Goal: Task Accomplishment & Management: Use online tool/utility

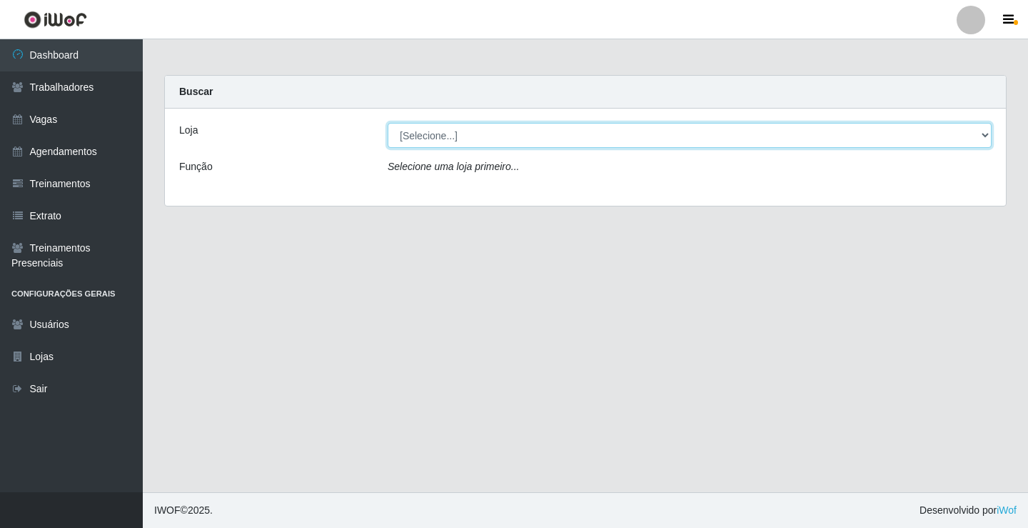
click at [415, 132] on select "[Selecione...] Edilicya Supermercado" at bounding box center [690, 135] width 604 height 25
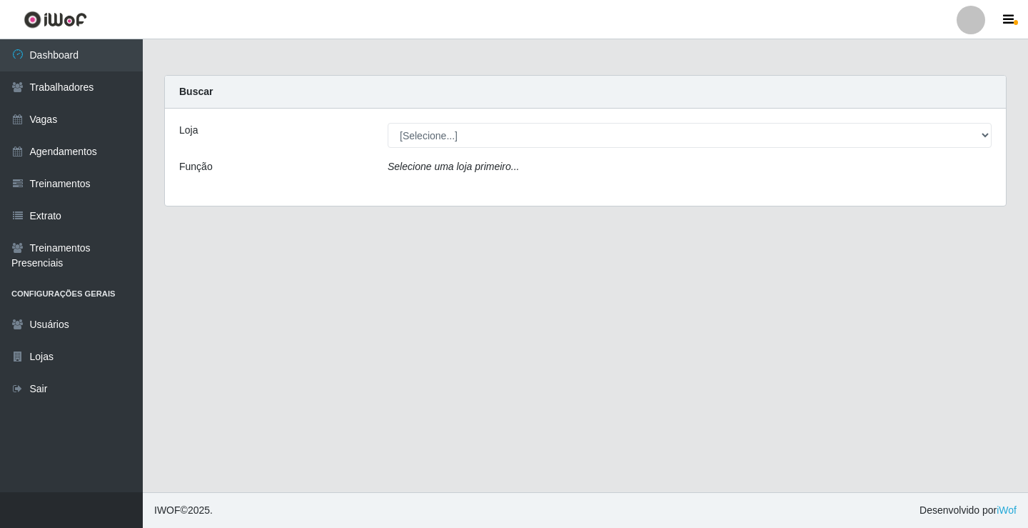
click at [428, 191] on div "Loja [Selecione...] Edilicya Supermercado Função Selecione uma loja primeiro..." at bounding box center [585, 157] width 841 height 97
click at [425, 193] on div "Loja [Selecione...] Edilicya Supermercado Função Selecione uma loja primeiro..." at bounding box center [585, 157] width 841 height 97
click at [418, 163] on icon "Selecione uma loja primeiro..." at bounding box center [453, 166] width 131 height 11
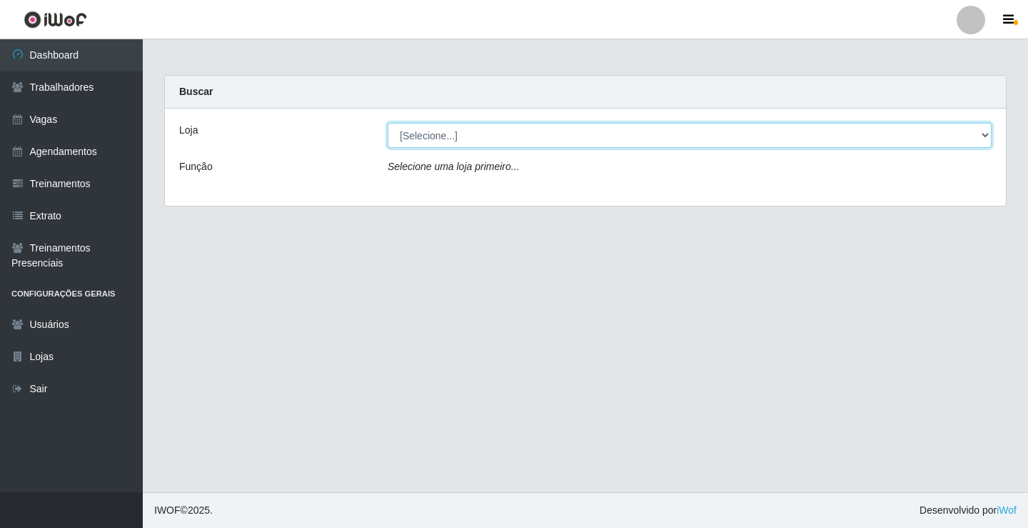
click at [405, 126] on select "[Selecione...] Edilicya Supermercado" at bounding box center [690, 135] width 604 height 25
select select "460"
click at [388, 123] on select "[Selecione...] Edilicya Supermercado" at bounding box center [690, 135] width 604 height 25
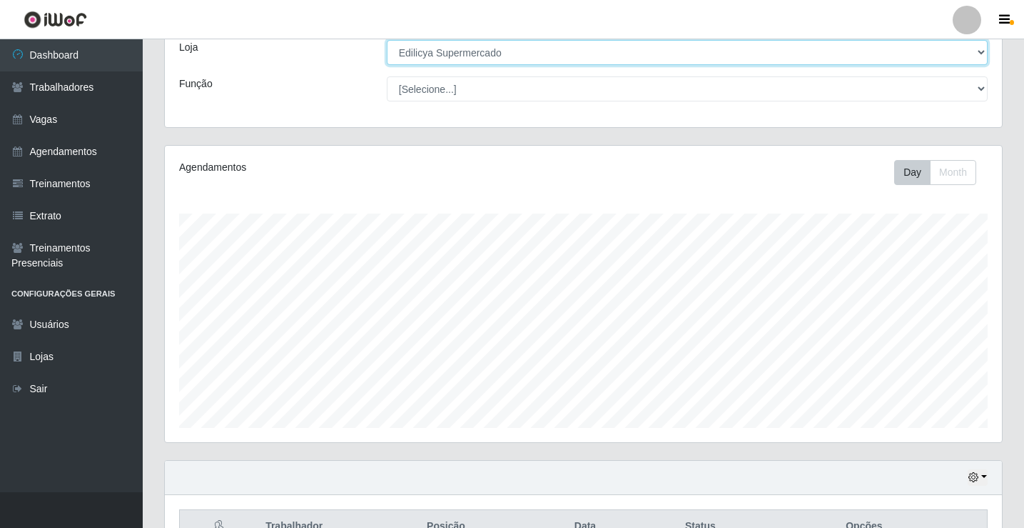
scroll to position [230, 0]
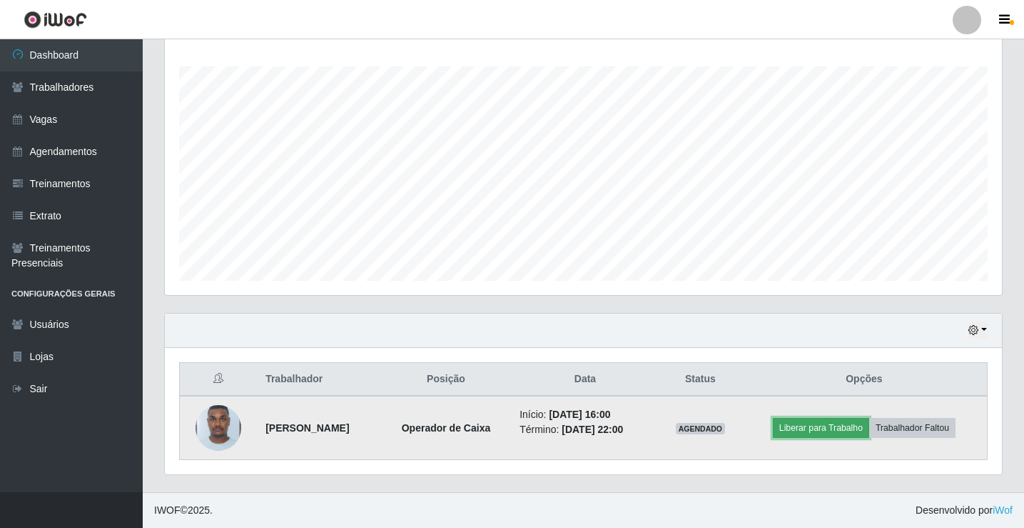
click at [844, 418] on button "Liberar para Trabalho" at bounding box center [821, 428] width 96 height 20
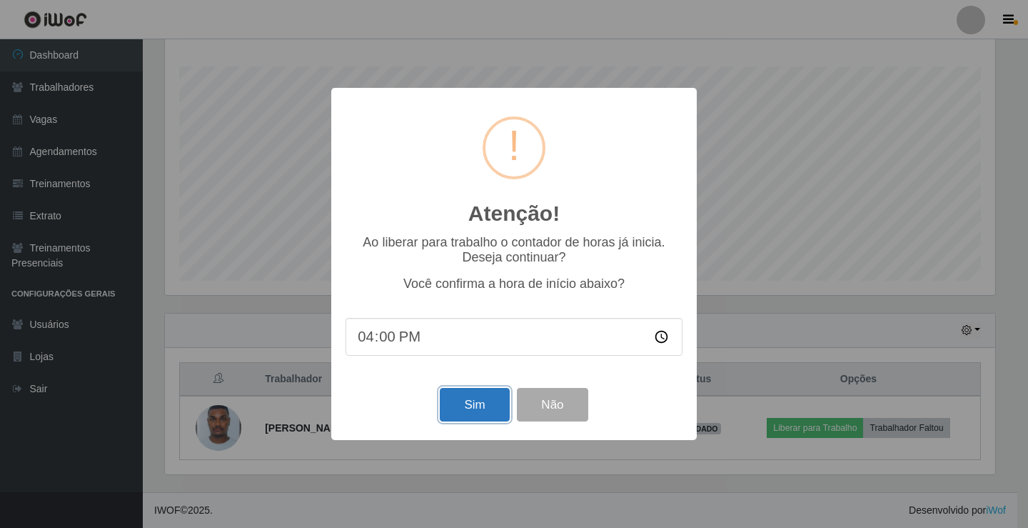
click at [467, 410] on button "Sim" at bounding box center [474, 405] width 69 height 34
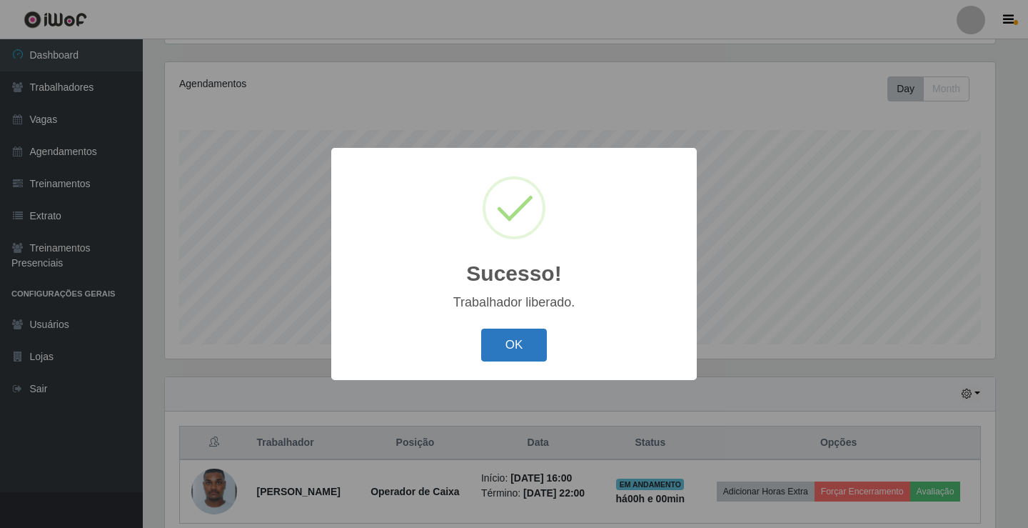
click at [538, 346] on button "OK" at bounding box center [514, 345] width 66 height 34
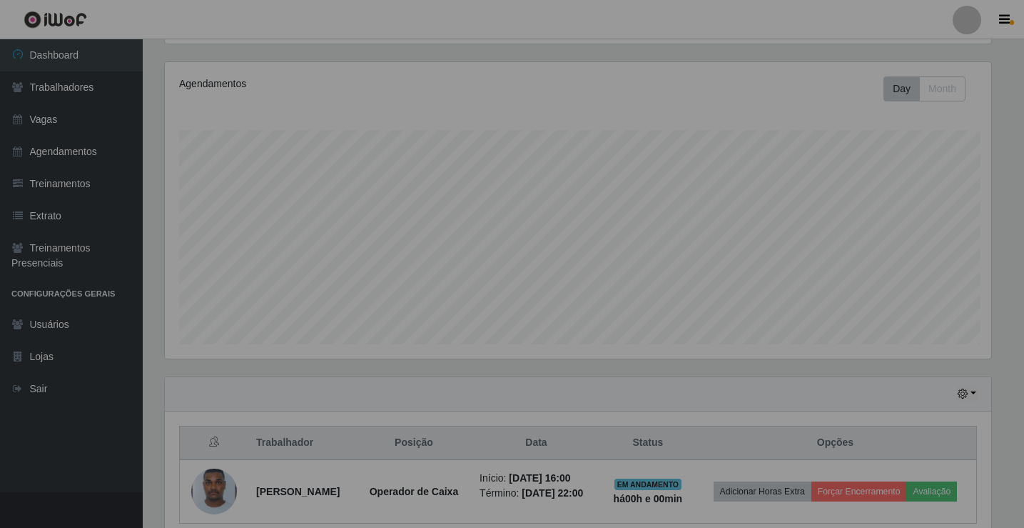
scroll to position [296, 837]
